Goal: Task Accomplishment & Management: Manage account settings

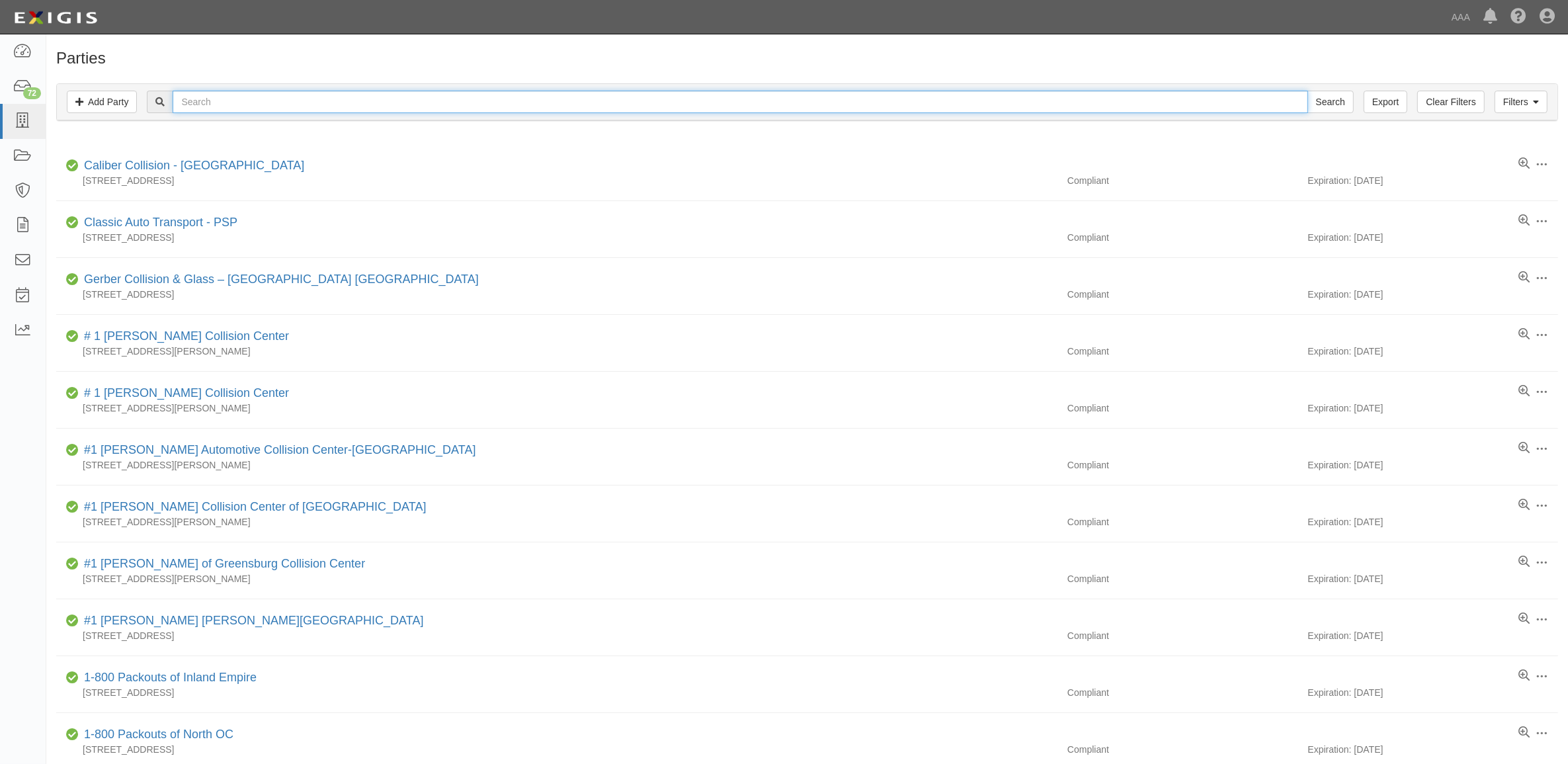
click at [295, 105] on input "text" at bounding box center [740, 102] width 1135 height 23
paste input "516008"
type input "516008"
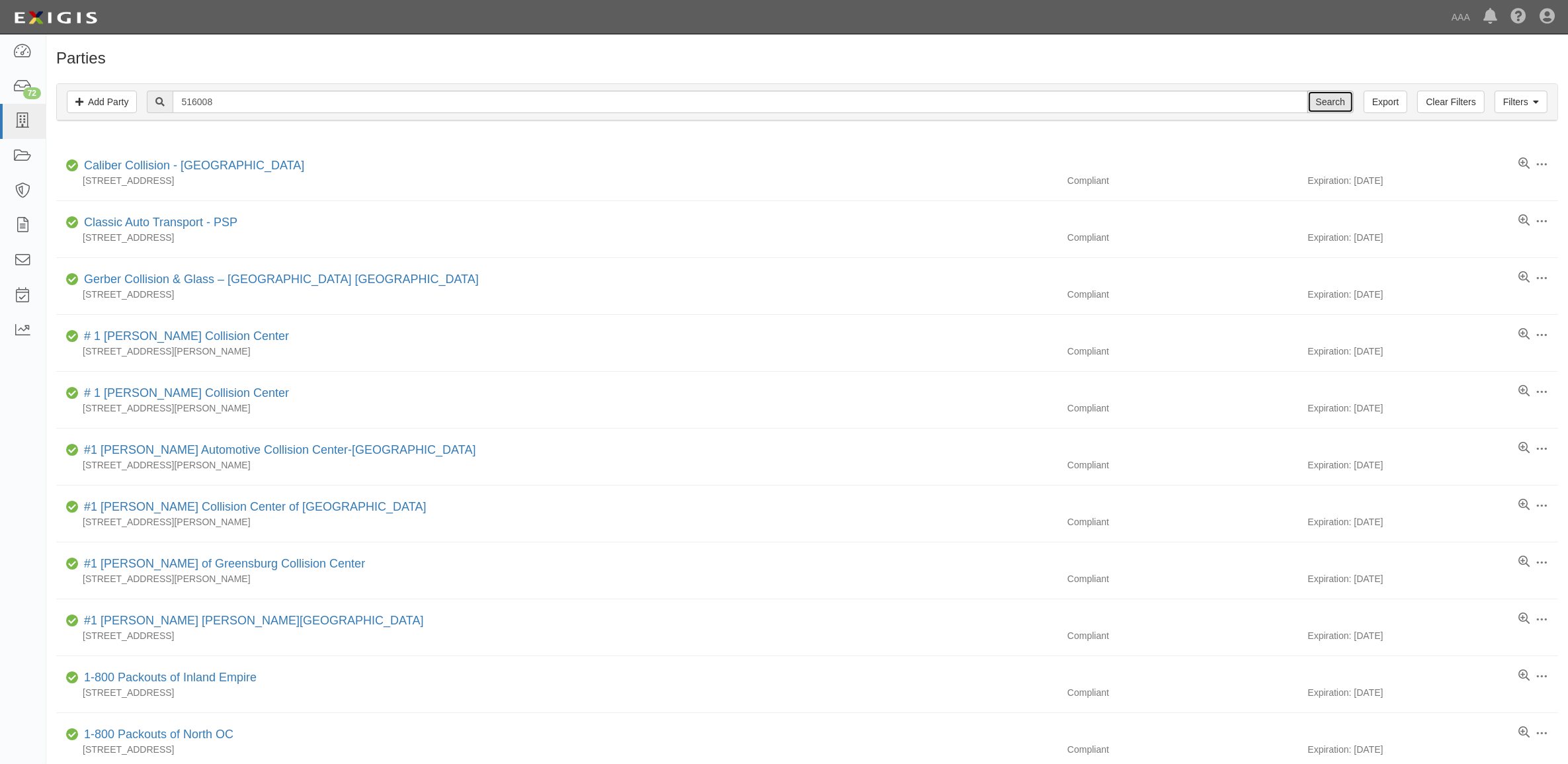
click at [1331, 102] on input "Search" at bounding box center [1331, 102] width 46 height 23
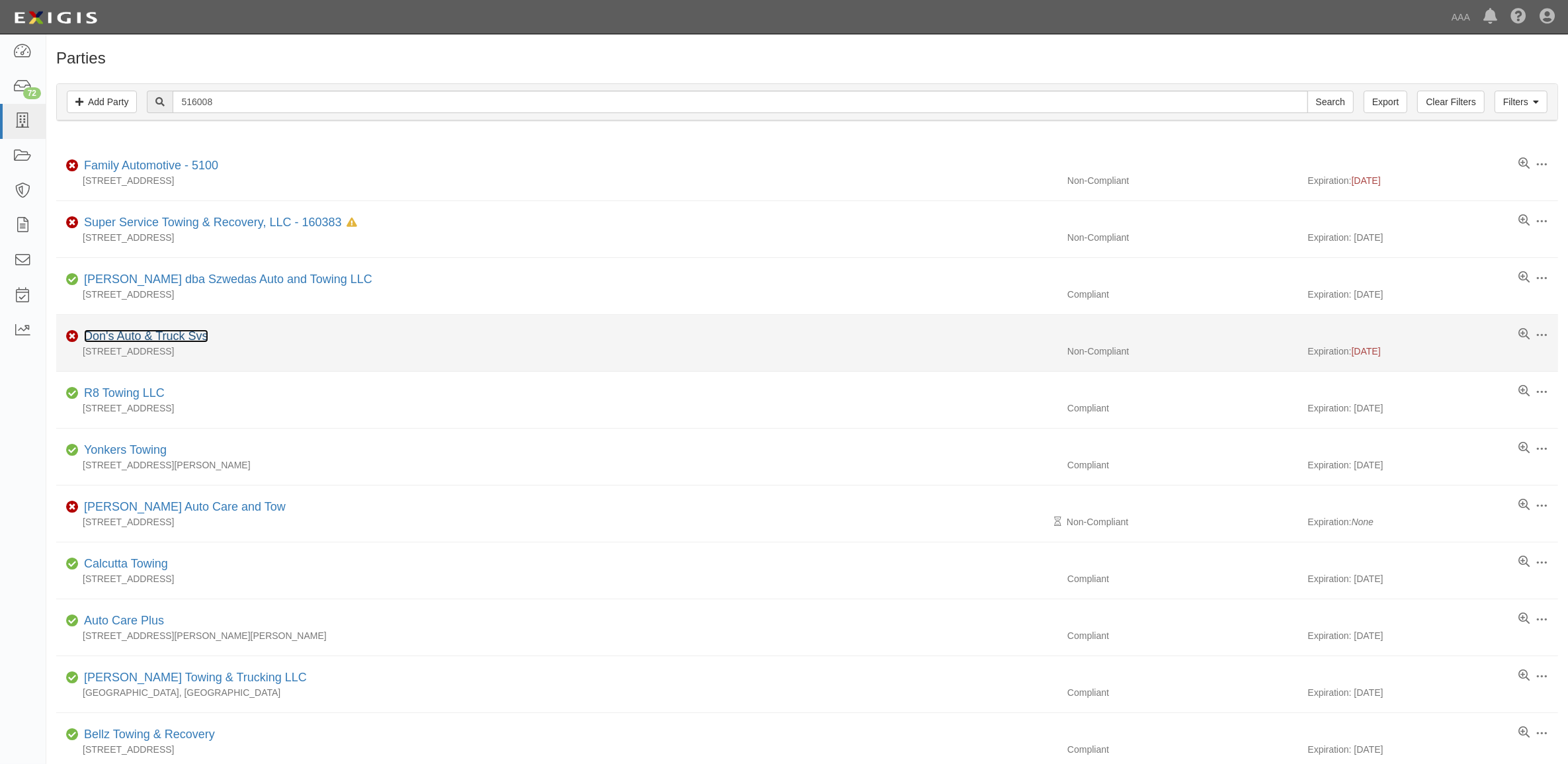
click at [179, 338] on link "Don's Auto & Truck Svs" at bounding box center [146, 336] width 124 height 13
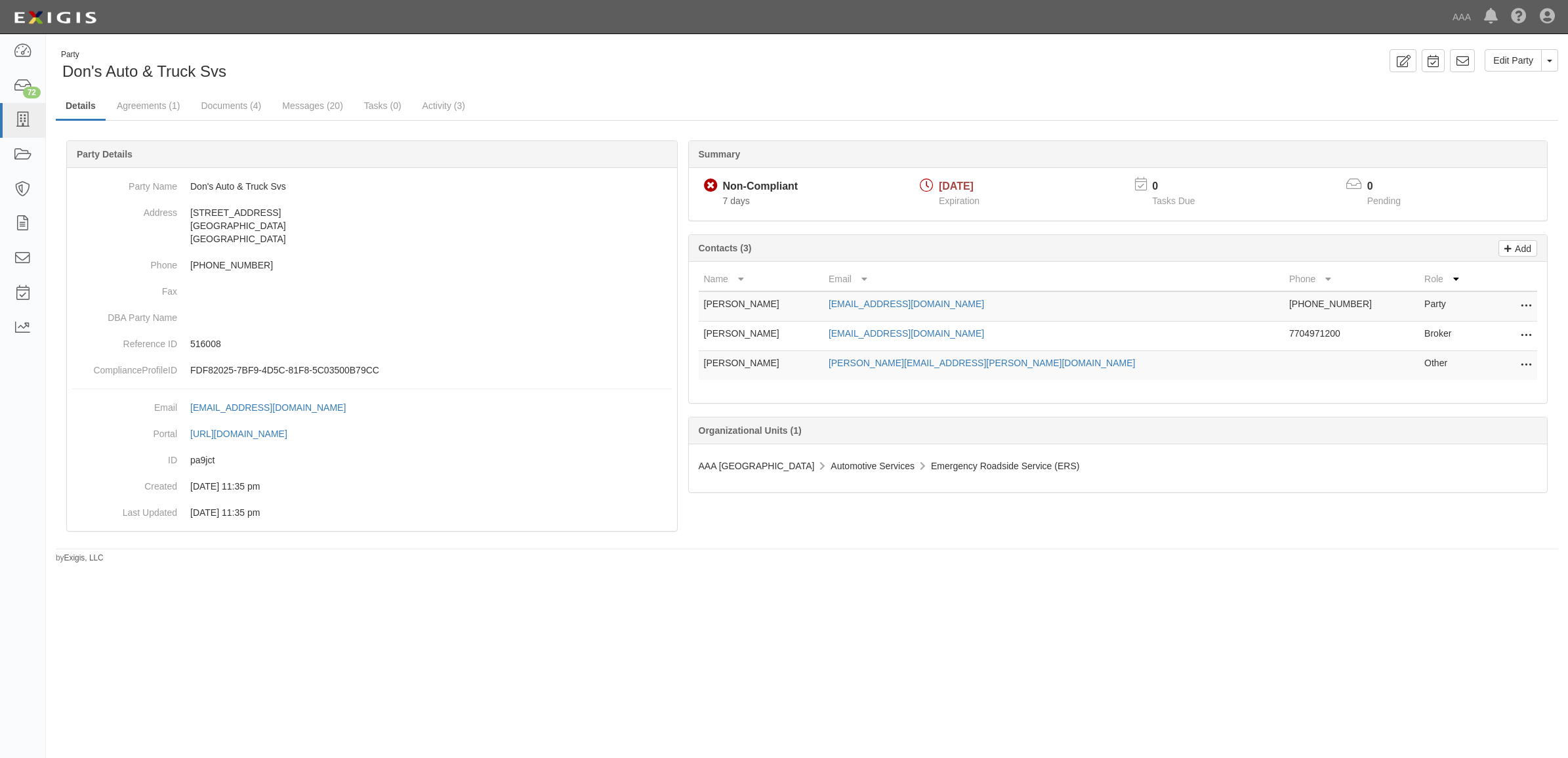
drag, startPoint x: 1527, startPoint y: 334, endPoint x: 1510, endPoint y: 334, distance: 17.0
click at [1527, 334] on icon at bounding box center [1526, 336] width 10 height 17
click at [1501, 335] on link "Edit" at bounding box center [1480, 332] width 104 height 23
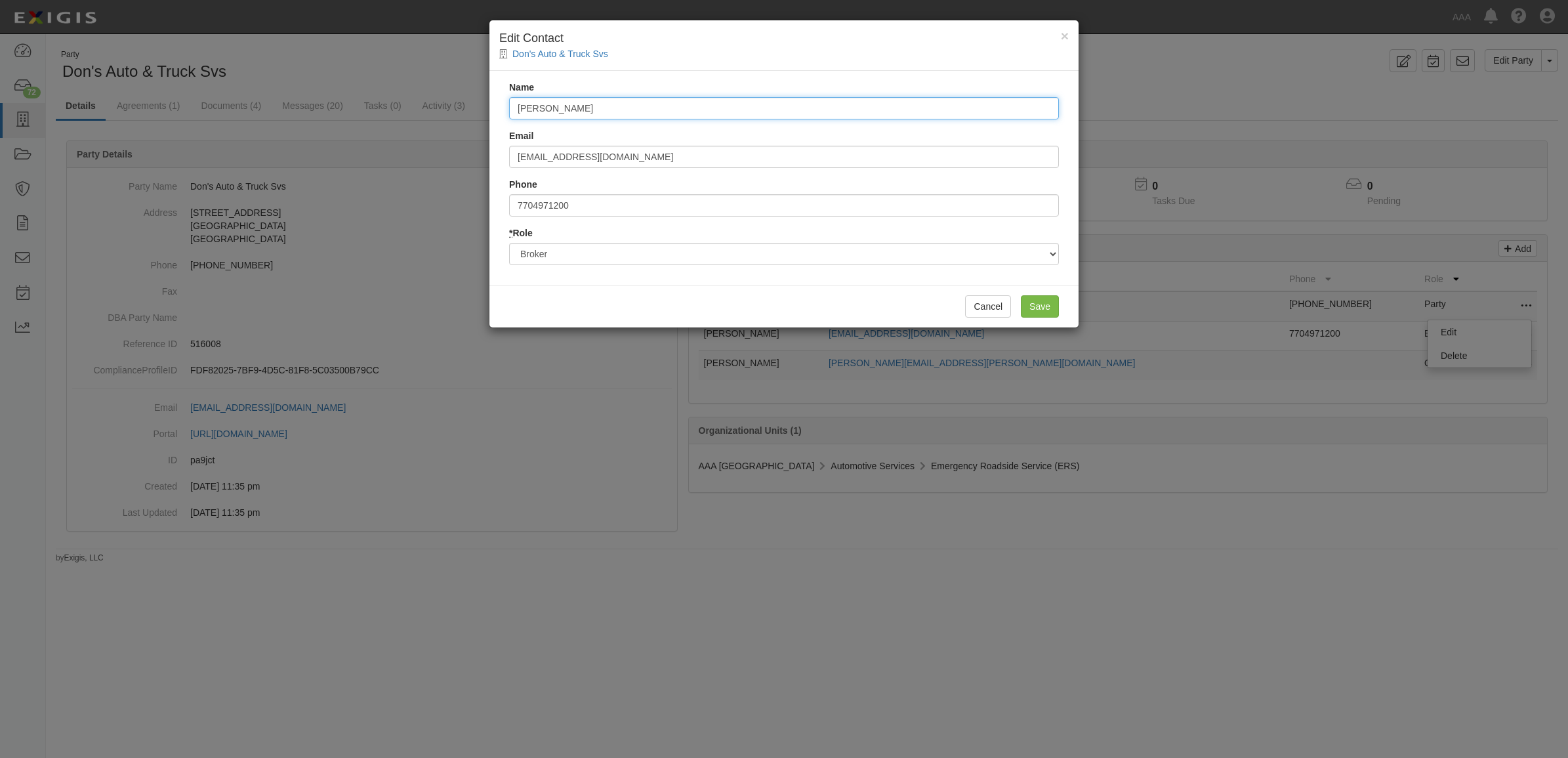
drag, startPoint x: 674, startPoint y: 115, endPoint x: 361, endPoint y: 103, distance: 313.2
click at [368, 109] on div "× Edit Contact [PERSON_NAME]'s Auto & Truck Svs Name [PERSON_NAME] Email [EMAIL…" at bounding box center [784, 379] width 1568 height 758
type input "Federated Mutual"
type input "[EMAIL_ADDRESS][DOMAIN_NAME]"
type input "8883334949"
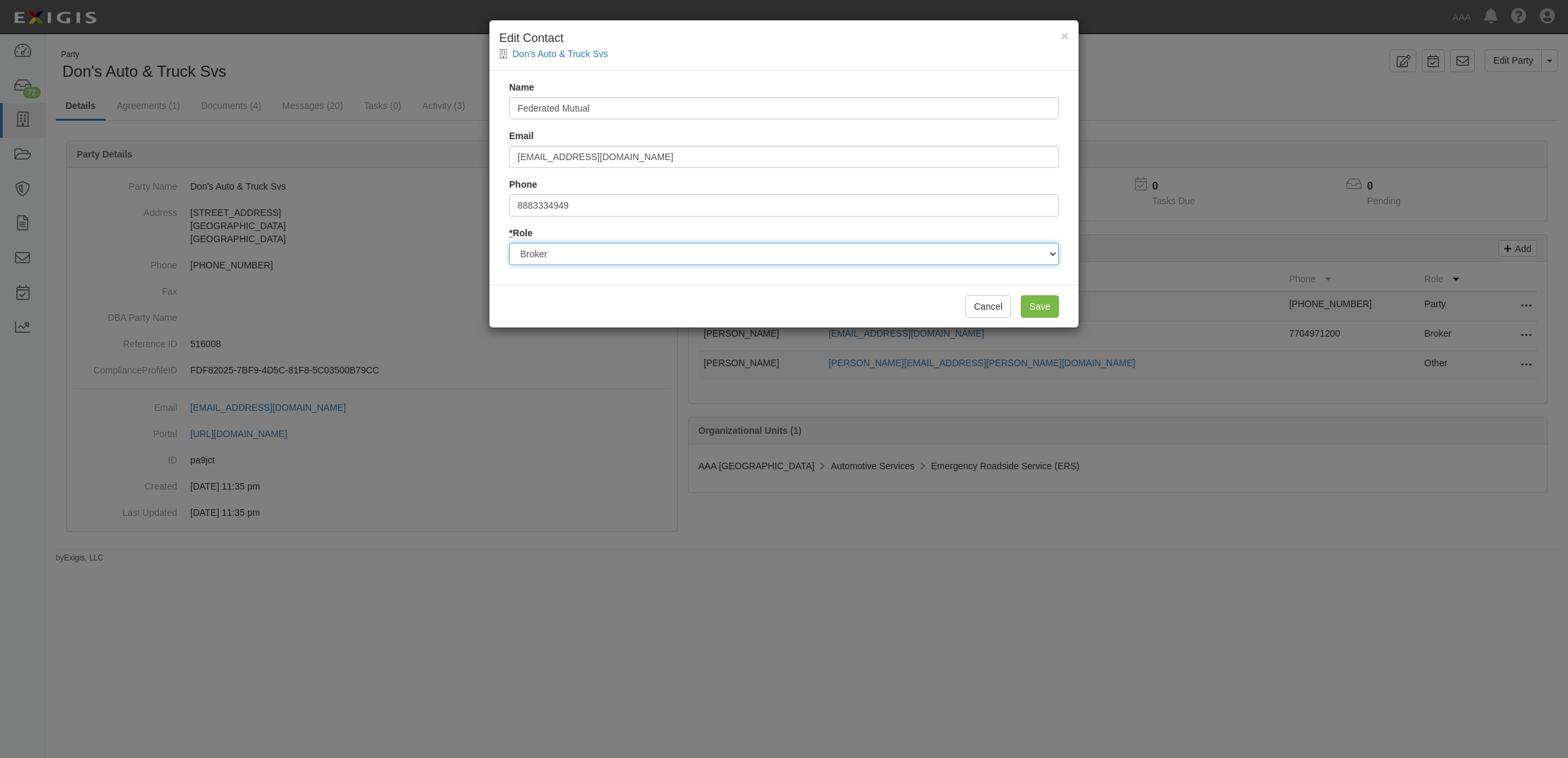
click at [677, 245] on select "Party Broker Other" at bounding box center [784, 254] width 550 height 23
click at [509, 243] on select "Party Broker Other" at bounding box center [784, 254] width 550 height 23
click at [1029, 306] on input "Save" at bounding box center [1040, 306] width 38 height 23
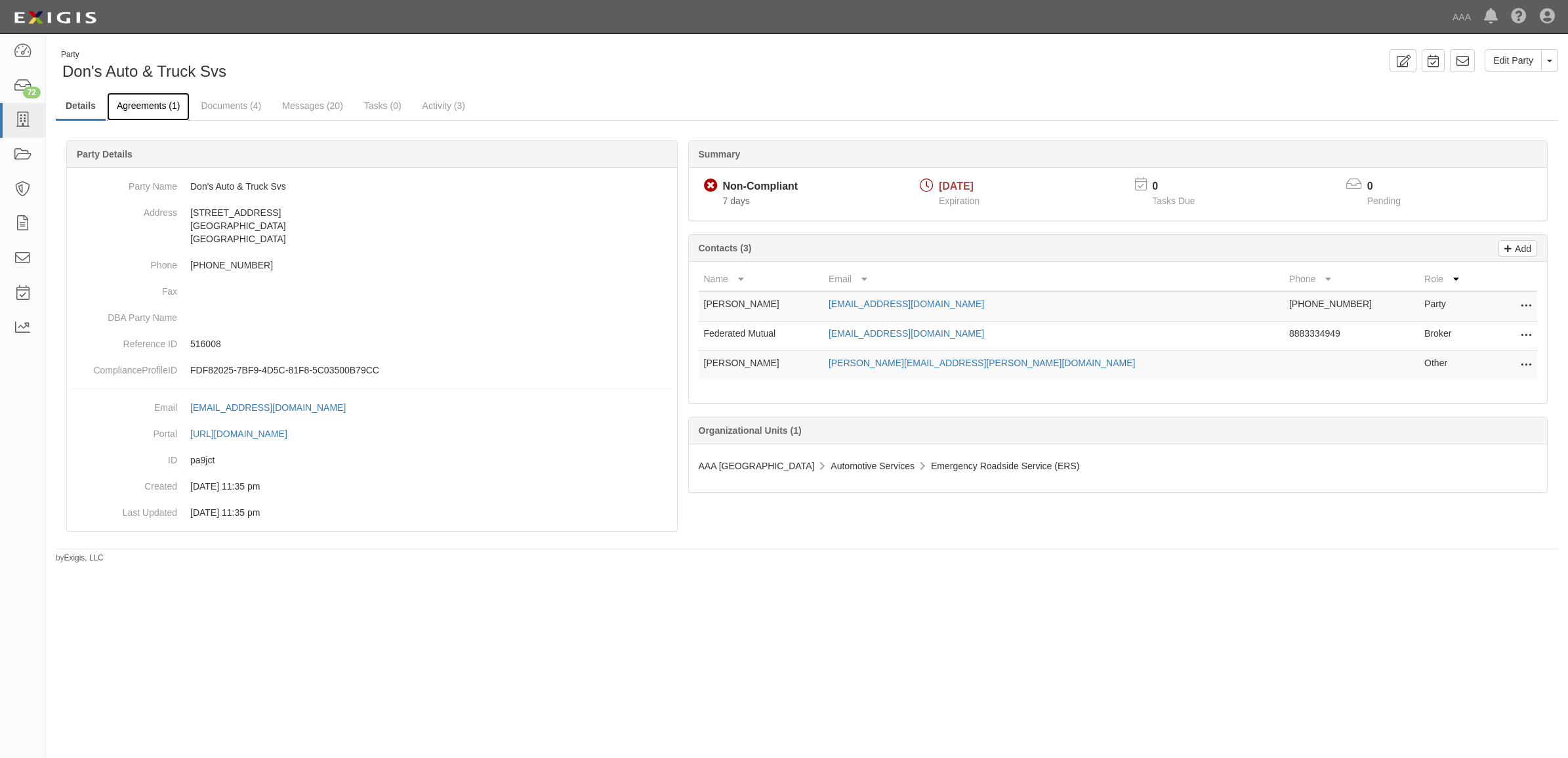
click at [153, 109] on link "Agreements (1)" at bounding box center [148, 106] width 83 height 28
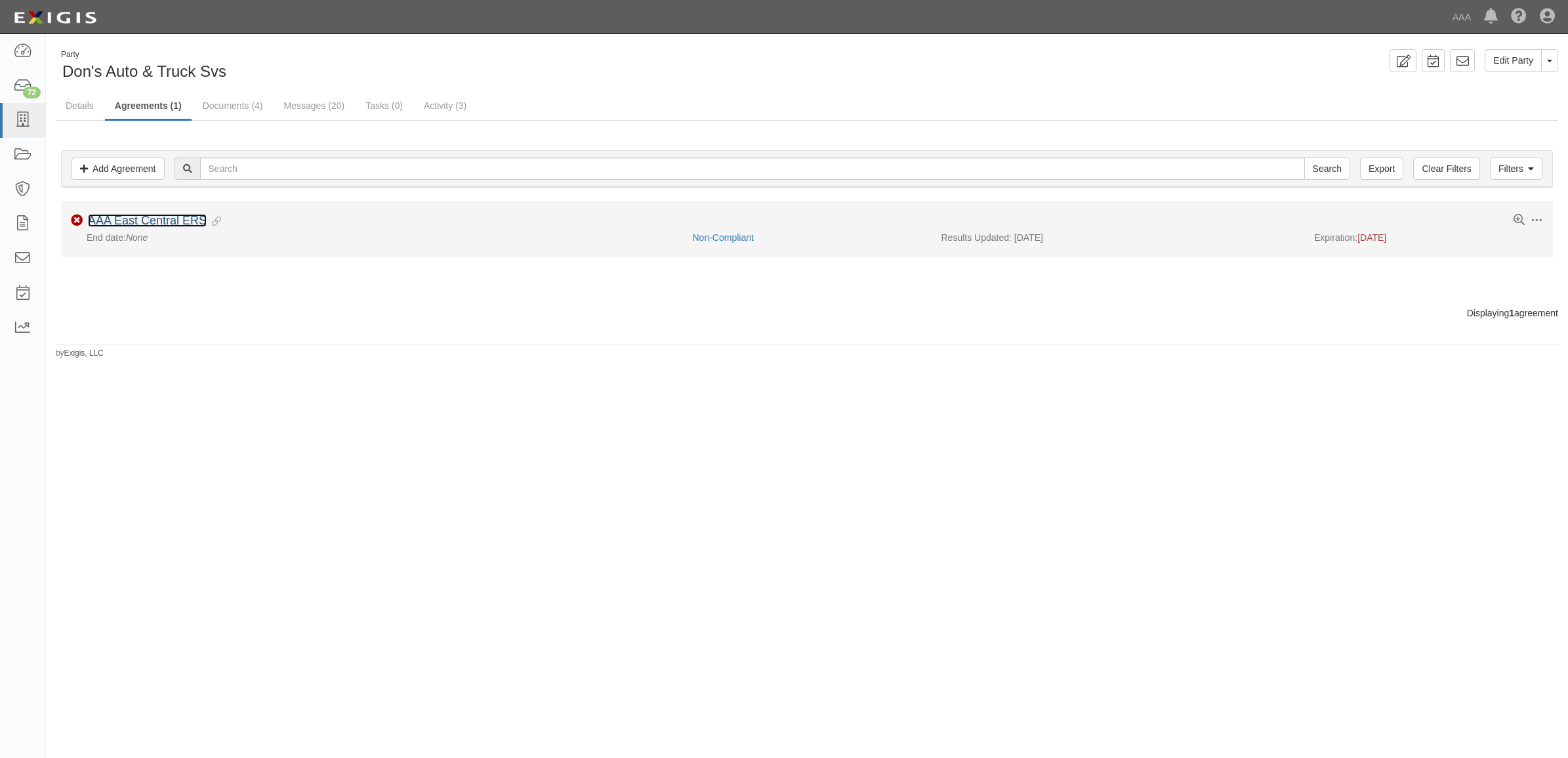
click at [185, 219] on link "AAA East Central ERS" at bounding box center [148, 220] width 119 height 13
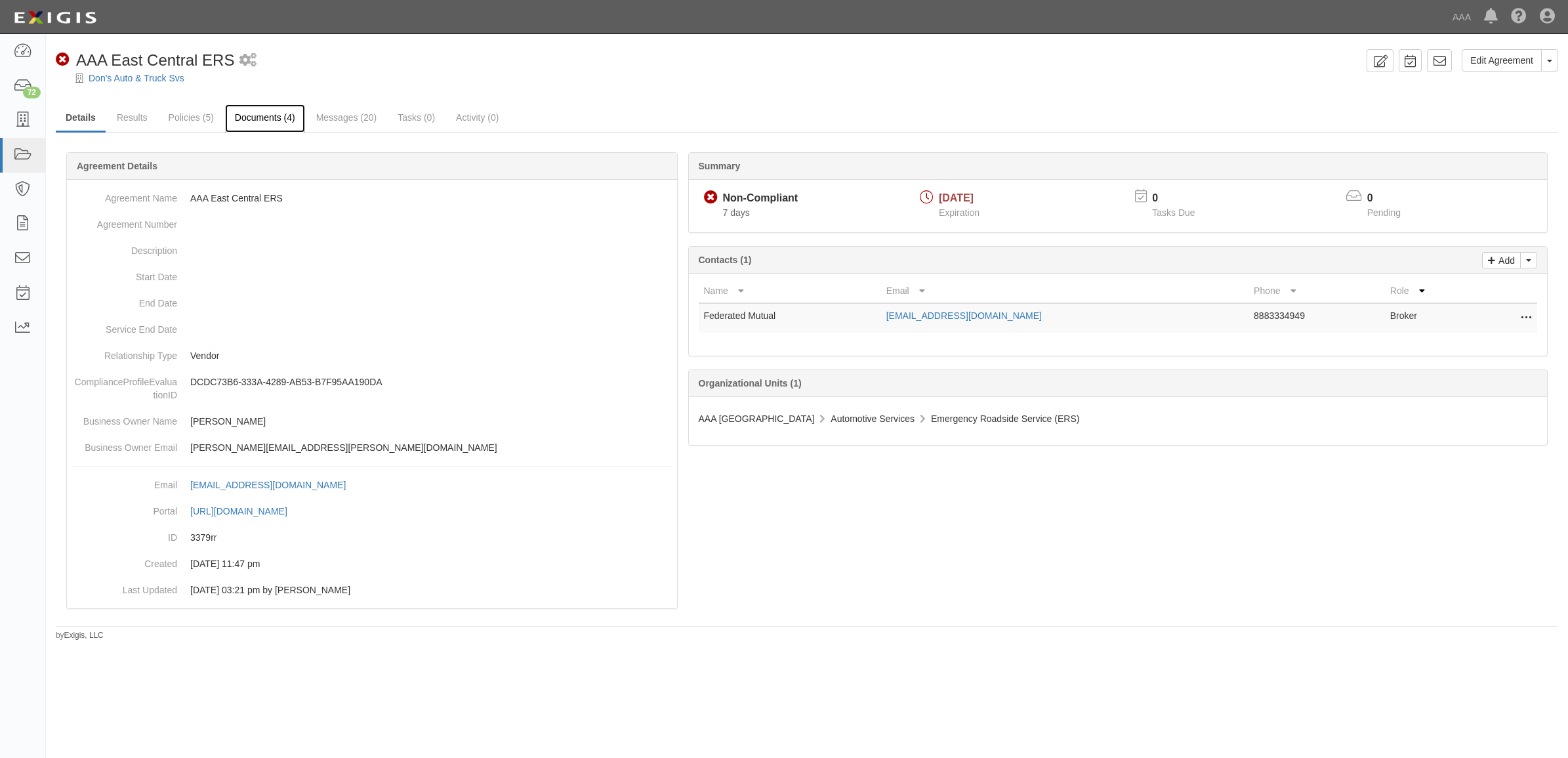
click at [255, 112] on link "Documents (4)" at bounding box center [265, 119] width 80 height 28
